Goal: Information Seeking & Learning: Learn about a topic

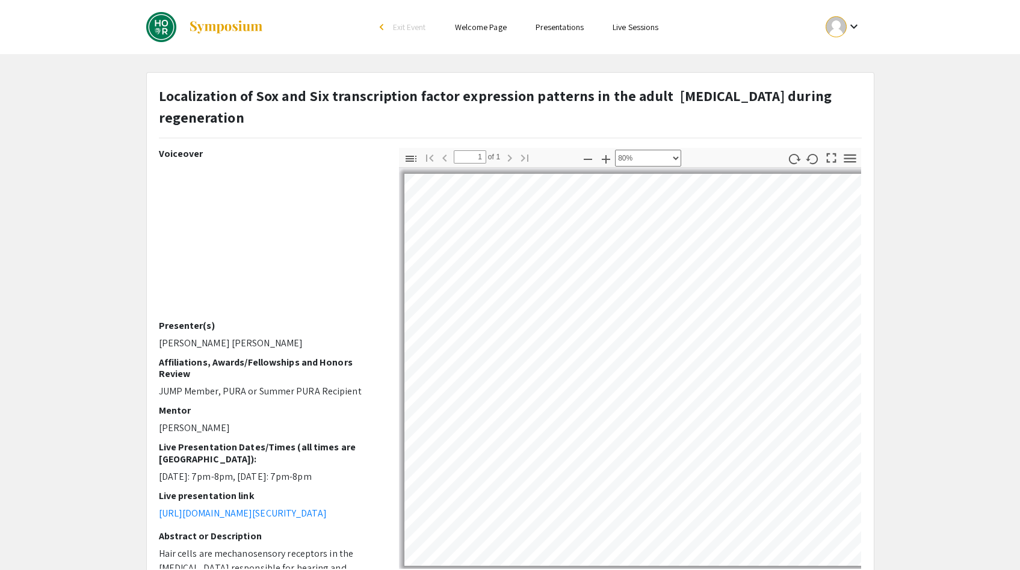
select select "custom"
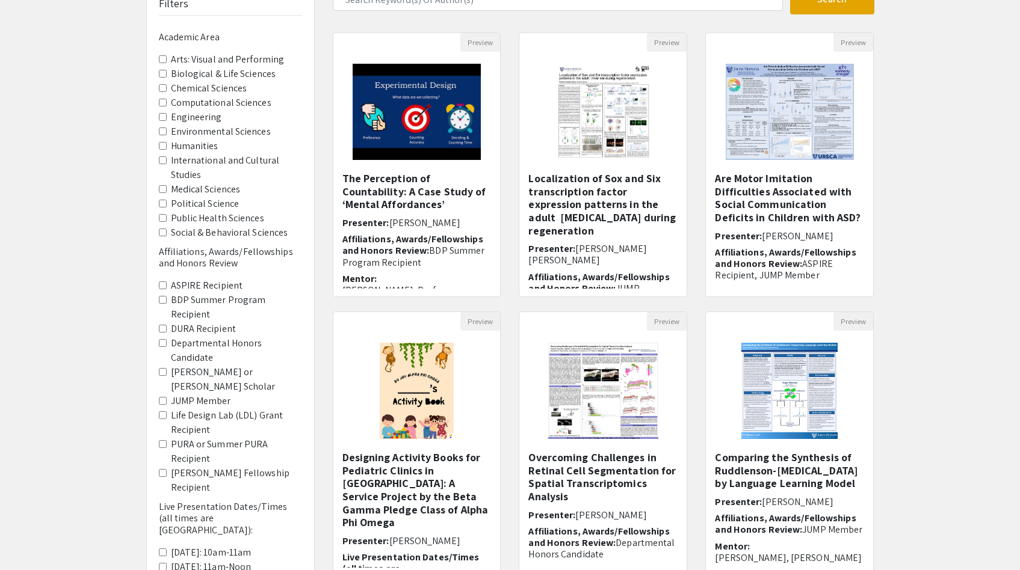
click at [162, 235] on Sciences "Social & Behavioral Sciences" at bounding box center [163, 233] width 8 height 8
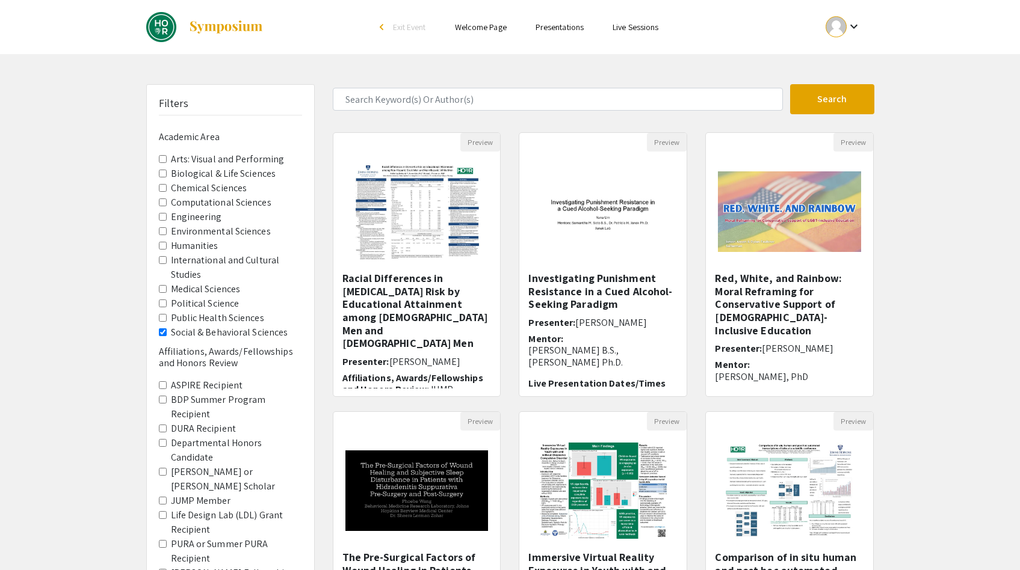
click at [162, 335] on Sciences "Social & Behavioral Sciences" at bounding box center [163, 332] width 8 height 8
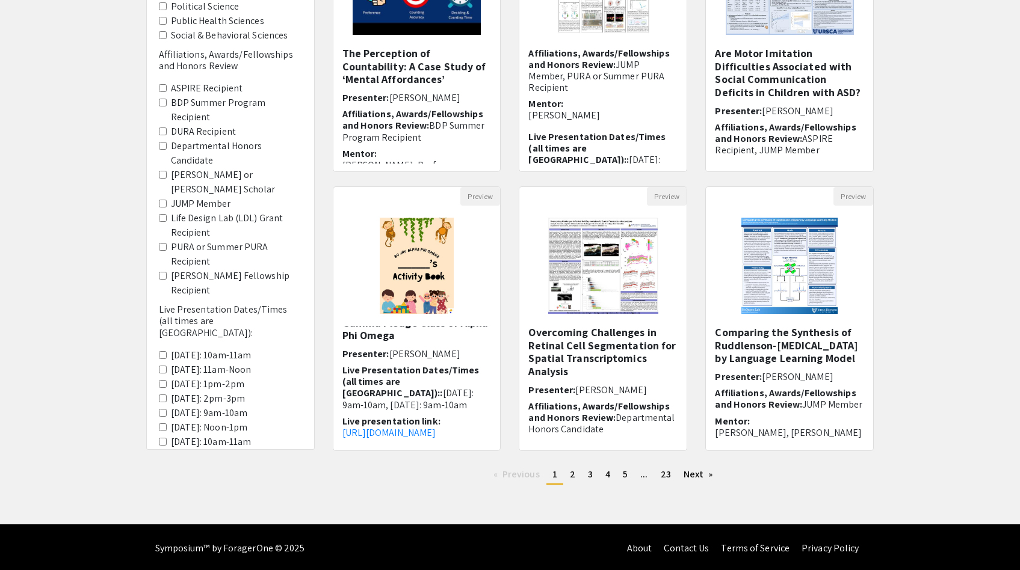
scroll to position [227, 0]
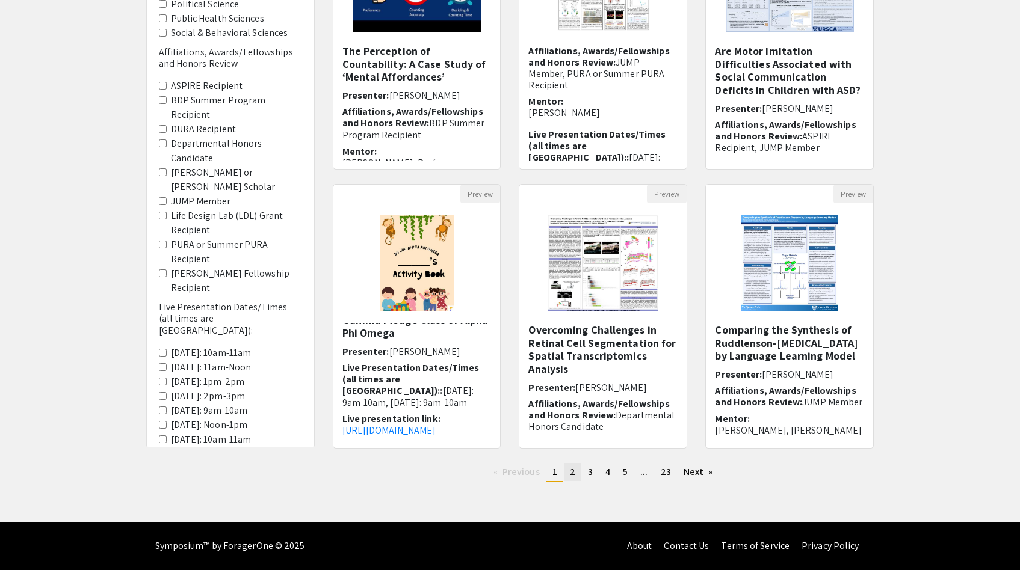
click at [577, 468] on link "page 2" at bounding box center [572, 472] width 17 height 18
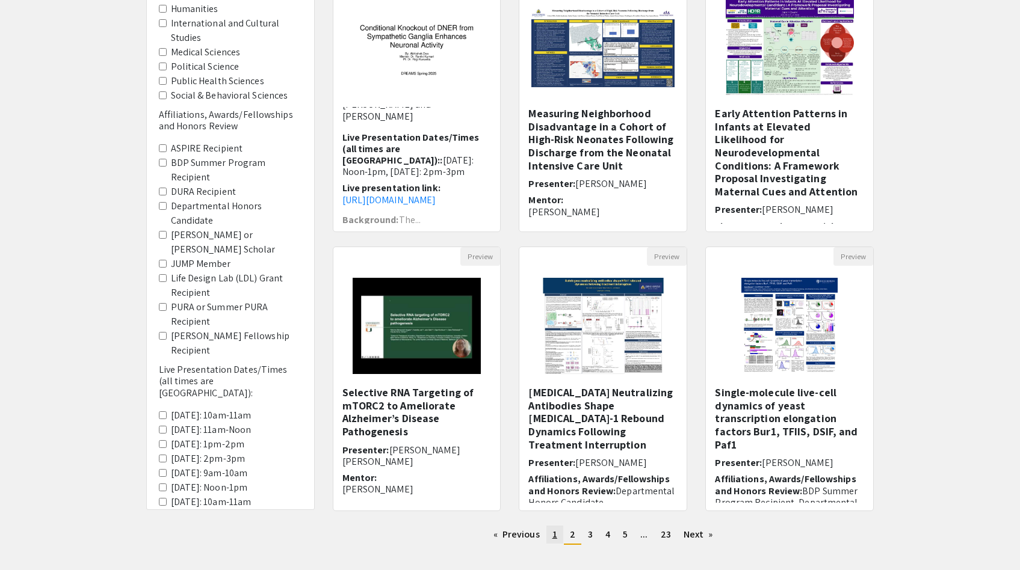
click at [558, 533] on link "page 1" at bounding box center [554, 535] width 17 height 18
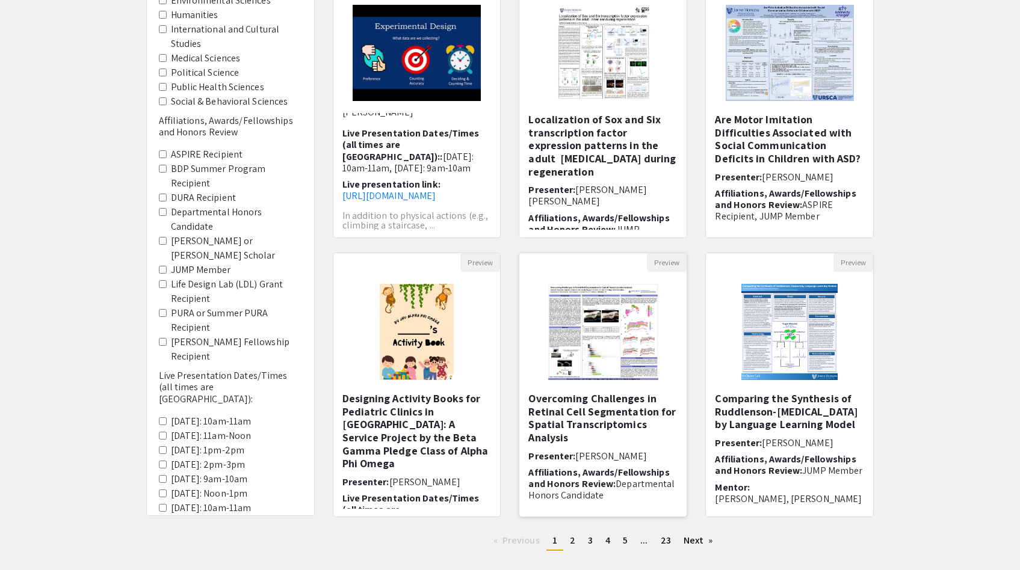
scroll to position [131, 0]
